Goal: Participate in discussion

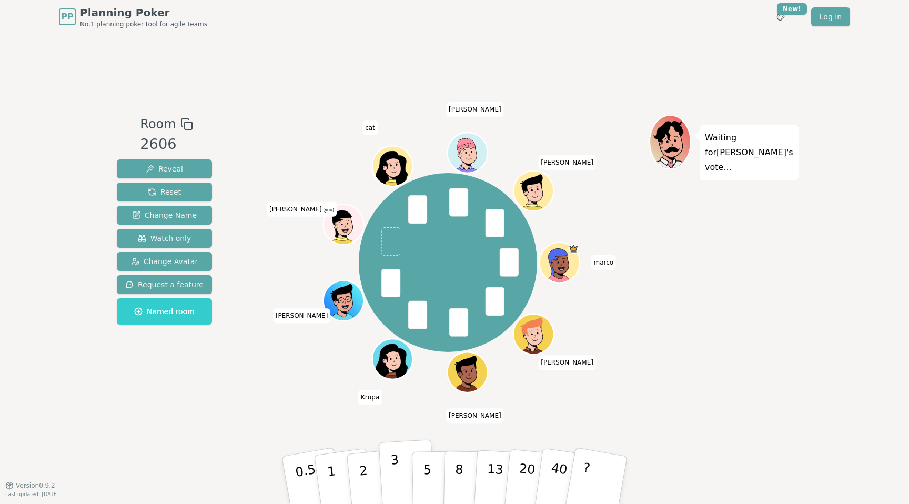
click at [398, 476] on p "3" at bounding box center [396, 480] width 12 height 57
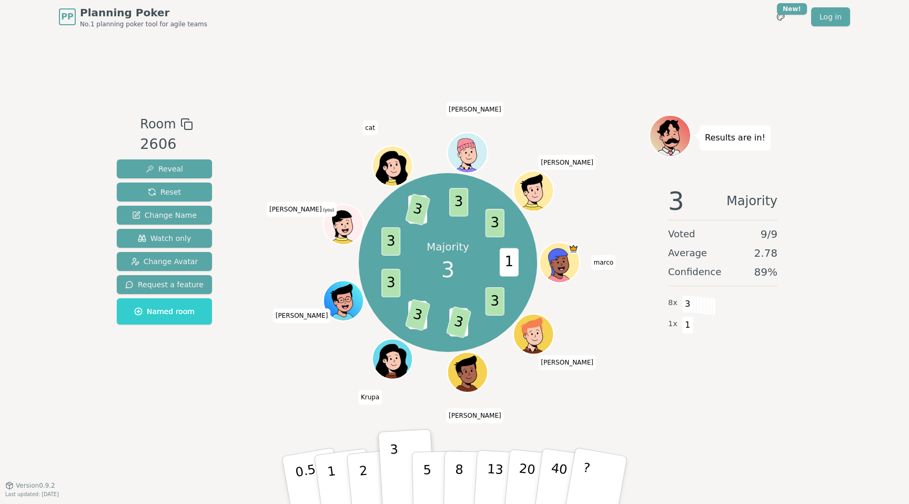
click at [578, 38] on div "Room 2606 Reveal Reset Change Name Watch only Change Avatar Request a feature N…" at bounding box center [455, 259] width 684 height 451
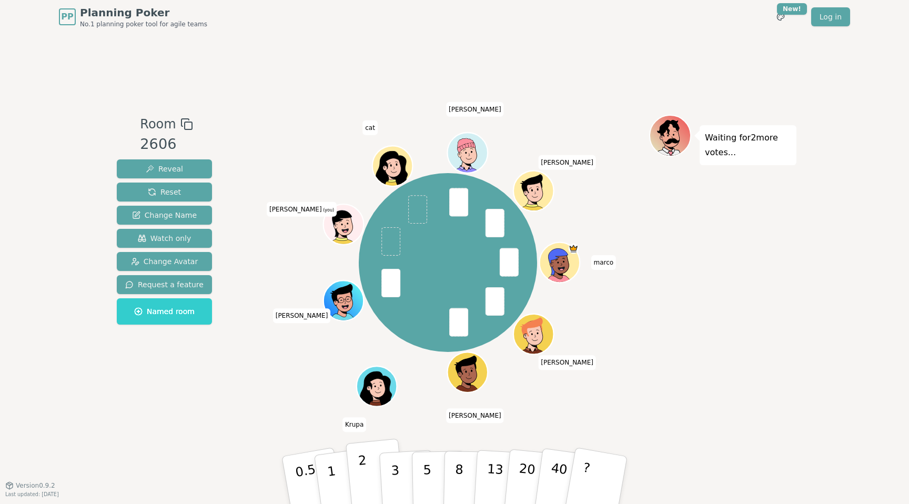
click at [372, 469] on button "2" at bounding box center [376, 481] width 60 height 84
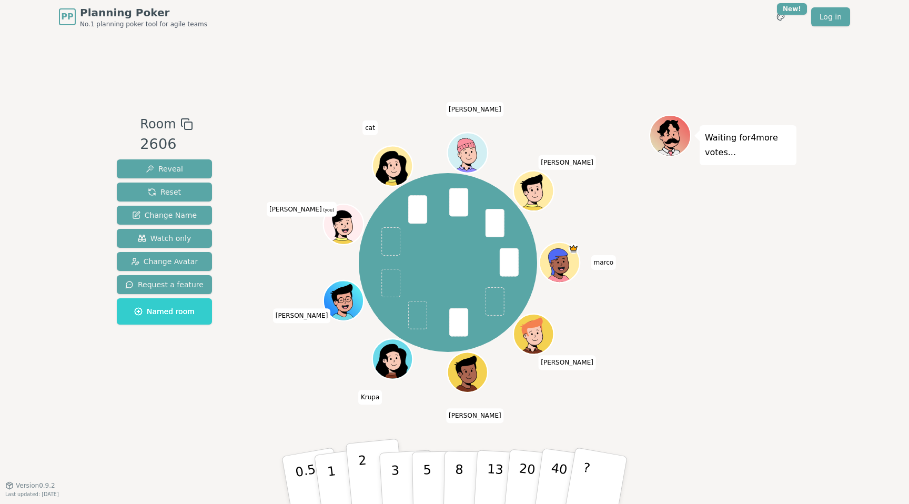
click at [368, 467] on button "2" at bounding box center [376, 481] width 60 height 84
click at [718, 310] on div "Waiting for 3 more votes..." at bounding box center [722, 259] width 147 height 289
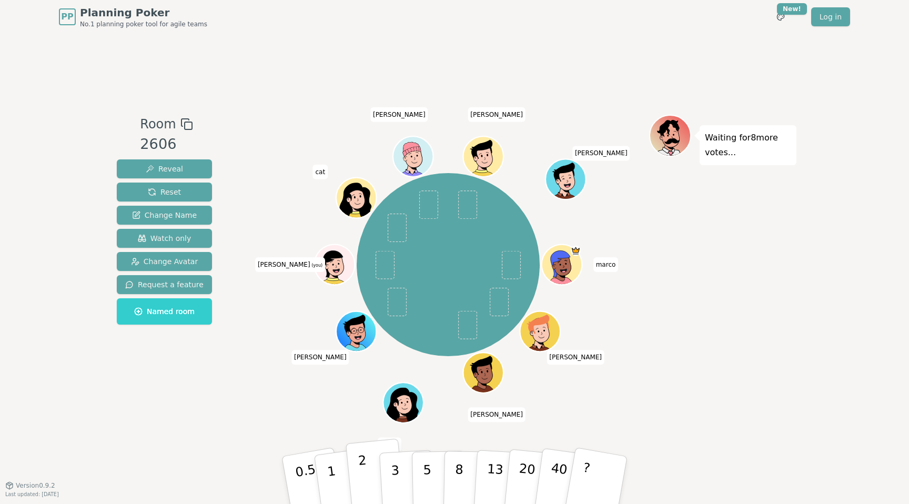
click at [370, 469] on button "2" at bounding box center [376, 481] width 60 height 84
click at [705, 267] on div "Waiting for 8 more votes..." at bounding box center [722, 259] width 147 height 289
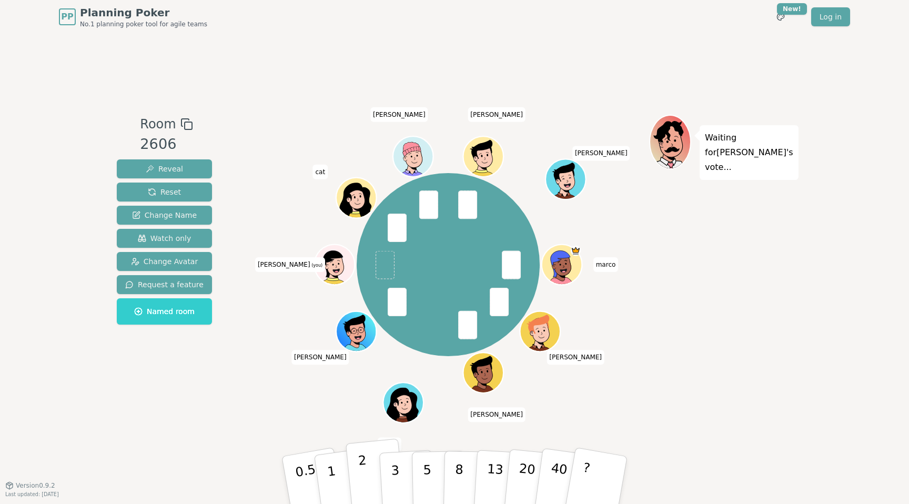
click at [360, 480] on div "2" at bounding box center [375, 479] width 35 height 39
click at [398, 477] on p "3" at bounding box center [396, 480] width 12 height 57
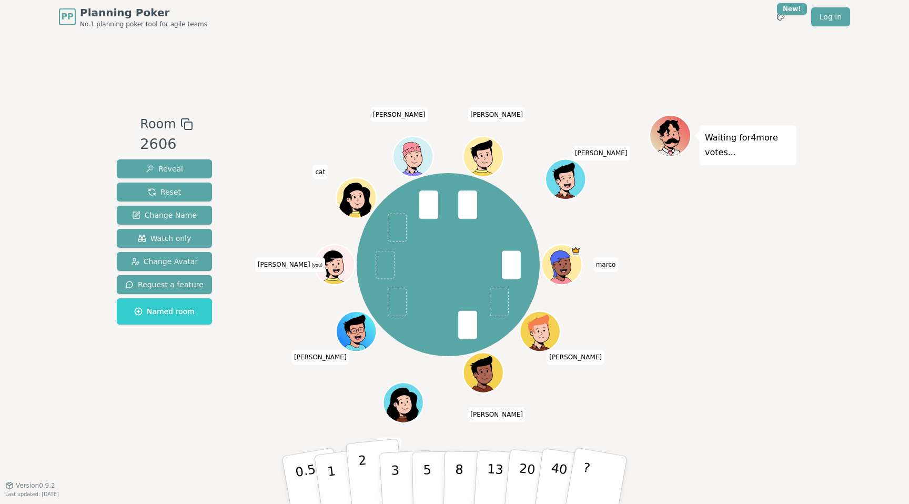
click at [358, 483] on button "2" at bounding box center [376, 481] width 60 height 84
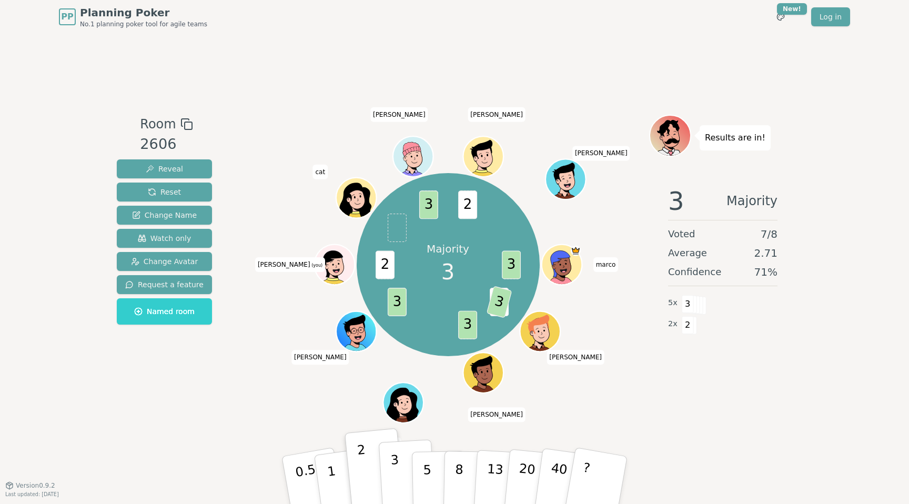
click at [398, 472] on p "3" at bounding box center [396, 480] width 12 height 57
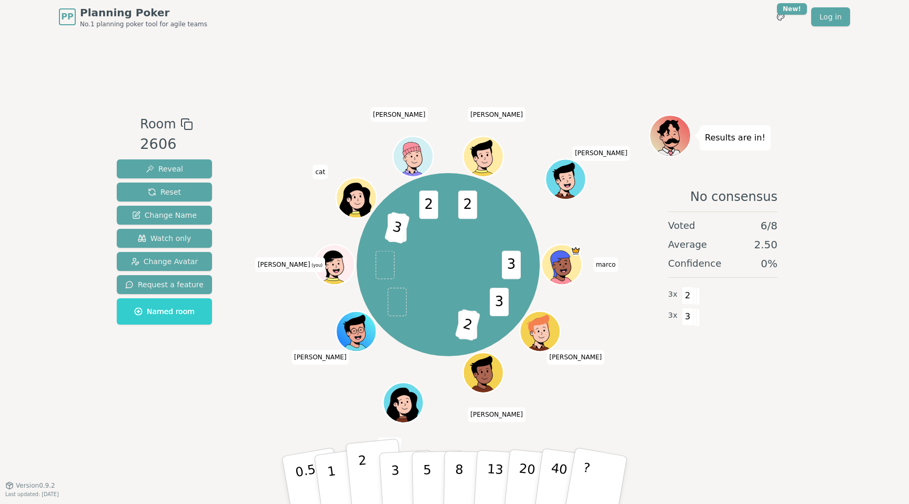
click at [370, 492] on button "2" at bounding box center [376, 481] width 60 height 84
